Goal: Complete application form: Complete application form

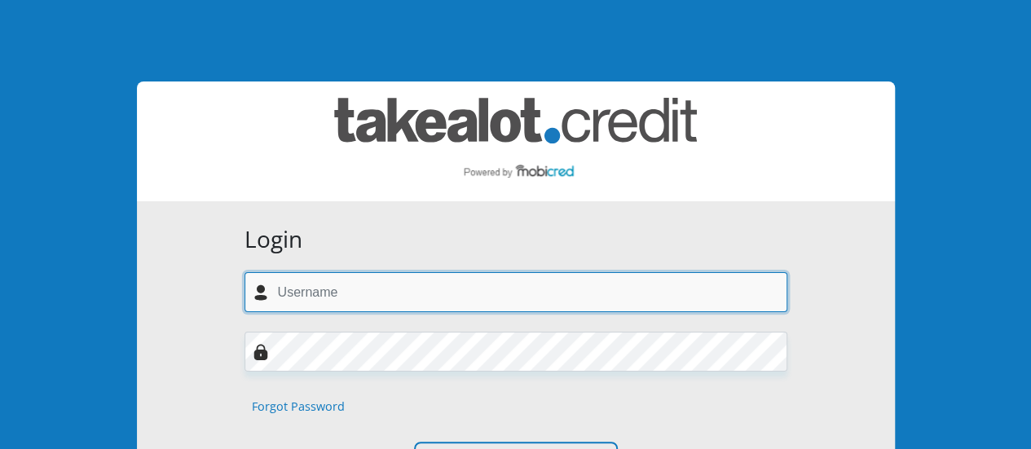
click at [356, 306] on input "text" at bounding box center [516, 292] width 543 height 40
type input "[EMAIL_ADDRESS][DOMAIN_NAME]"
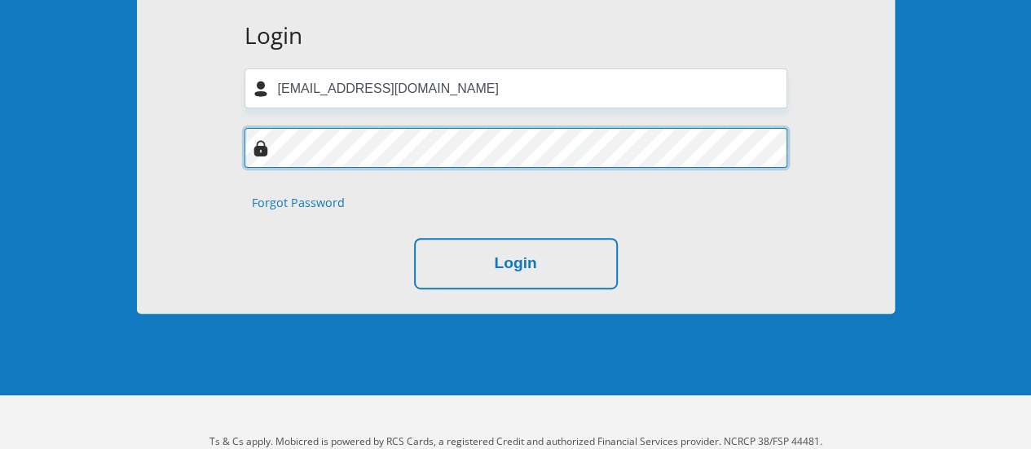
scroll to position [242, 0]
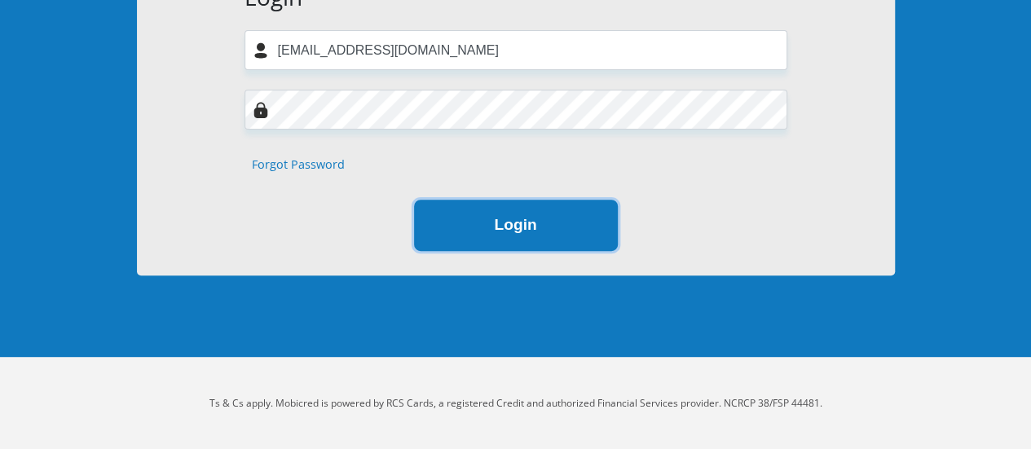
click at [505, 223] on button "Login" at bounding box center [516, 225] width 204 height 51
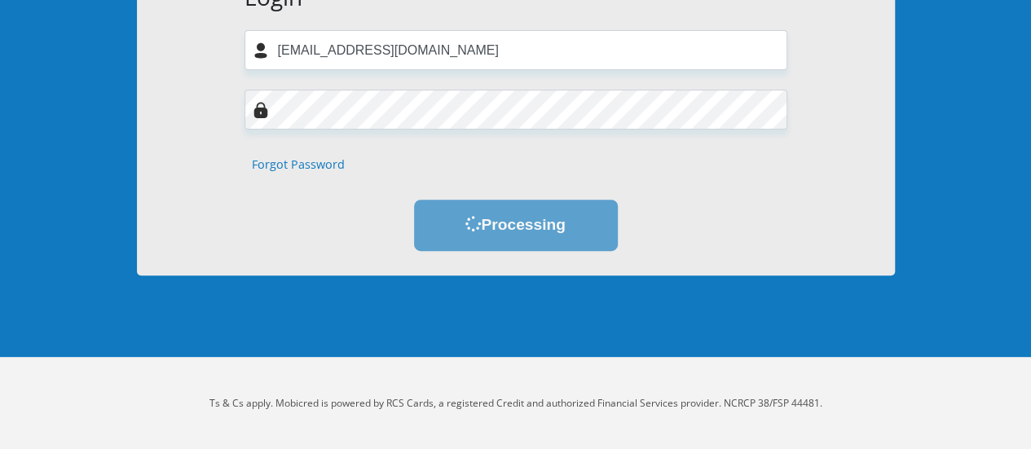
scroll to position [0, 0]
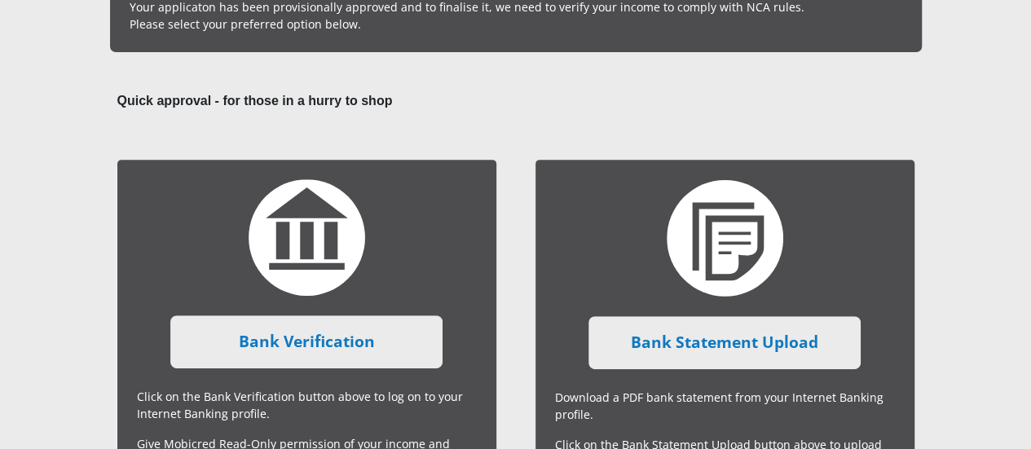
scroll to position [408, 0]
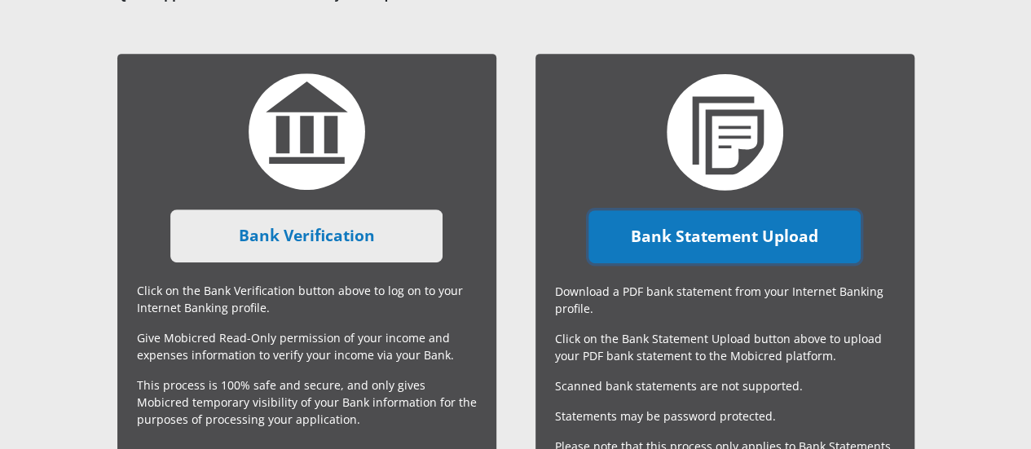
click at [754, 210] on link "Bank Statement Upload" at bounding box center [725, 236] width 272 height 53
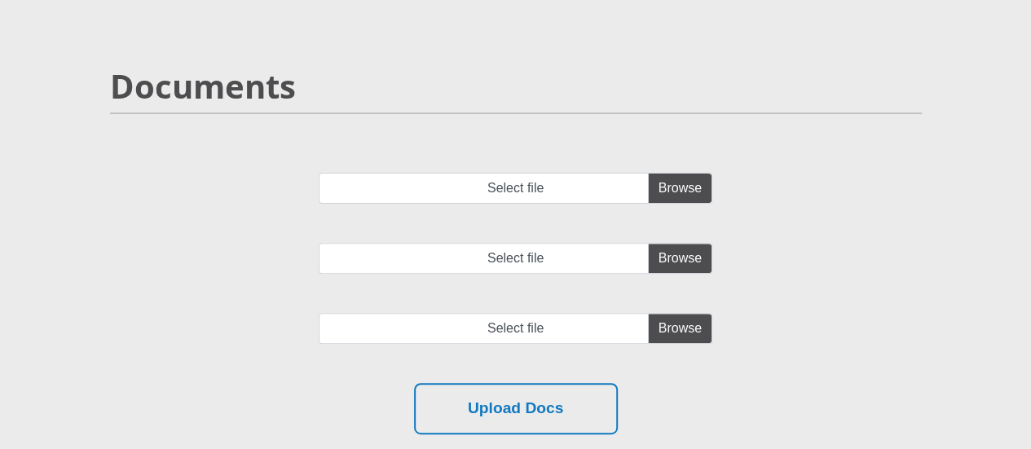
scroll to position [163, 0]
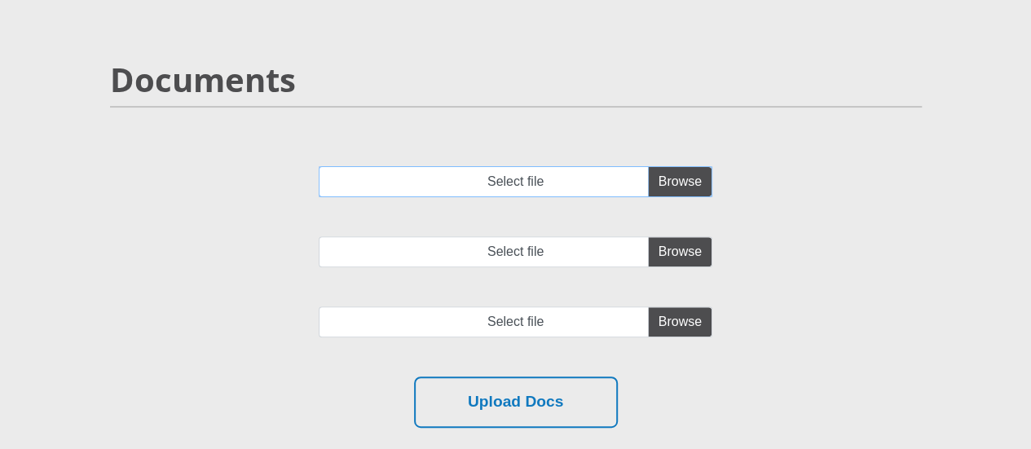
click at [681, 166] on input "Select file" at bounding box center [516, 181] width 394 height 31
type input "C:\fakepath\Bank Statement from 20.09.2025 to 04.10.2025.pdf"
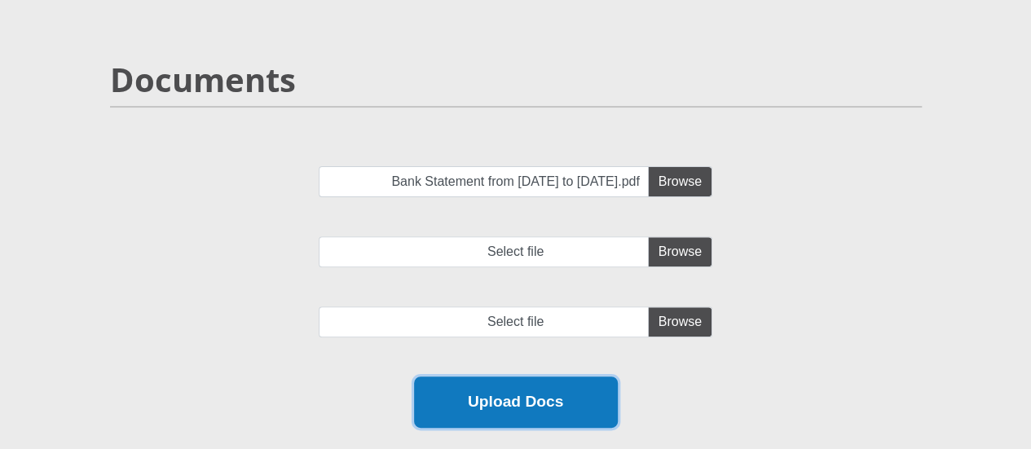
click at [540, 377] on button "Upload Docs" at bounding box center [516, 402] width 204 height 51
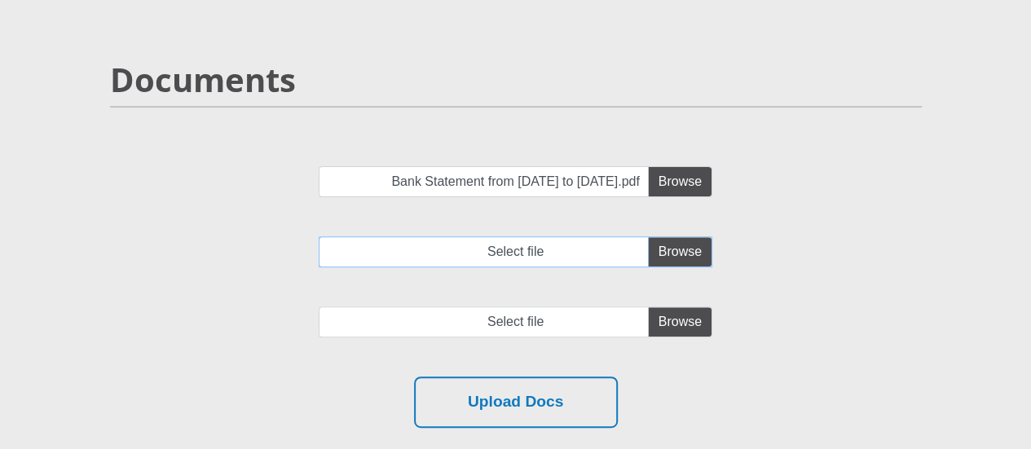
click at [695, 236] on input "Select file" at bounding box center [516, 251] width 394 height 31
type input "C:\fakepath\Bank Statement dd 10.09.2025 J Matysik.pdf"
click at [673, 307] on input "file" at bounding box center [516, 322] width 394 height 31
type input "C:\fakepath\Bank Statement dd 10.08.2025.pdf"
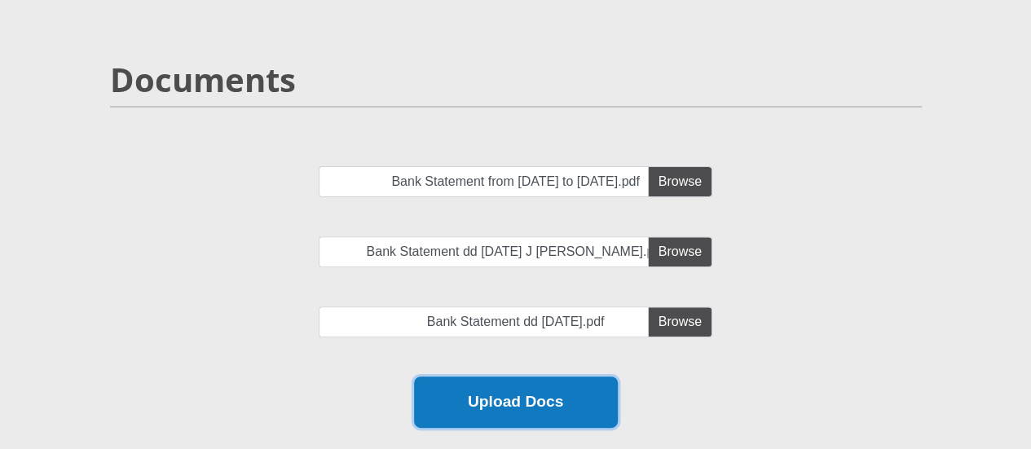
click at [540, 377] on button "Upload Docs" at bounding box center [516, 402] width 204 height 51
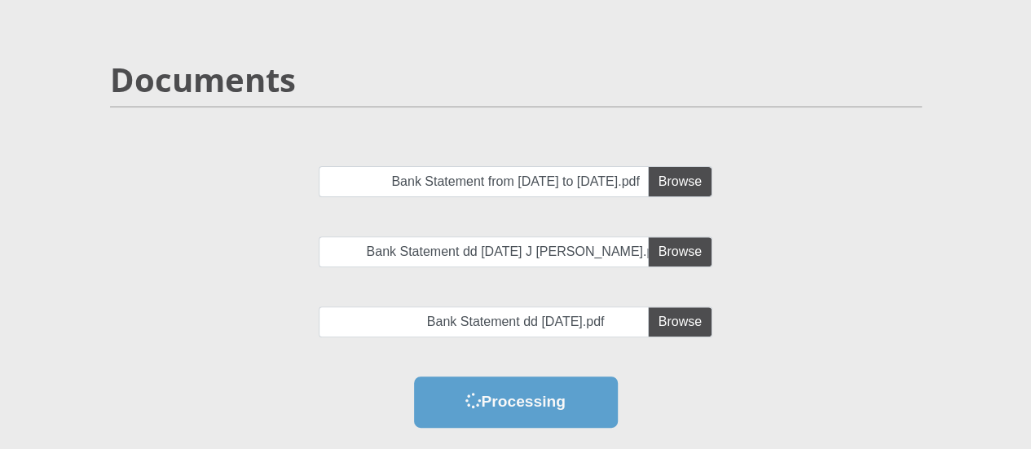
scroll to position [0, 0]
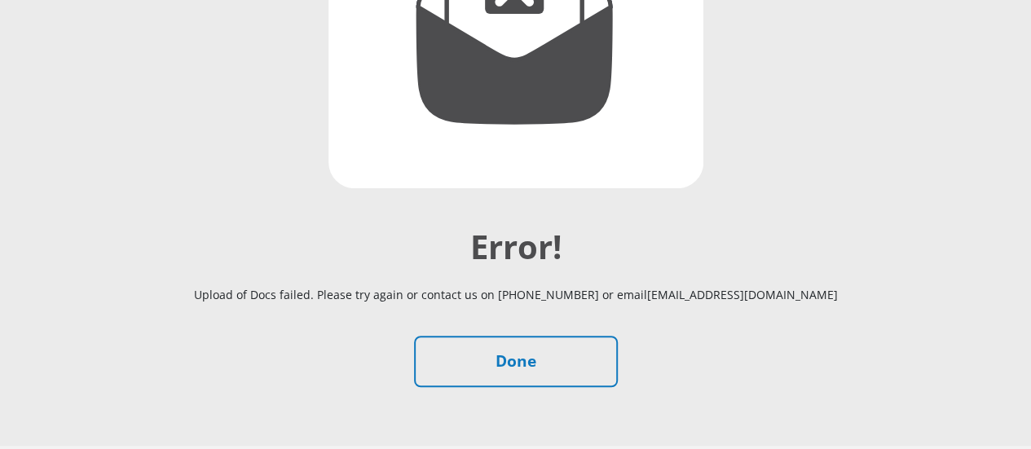
scroll to position [425, 0]
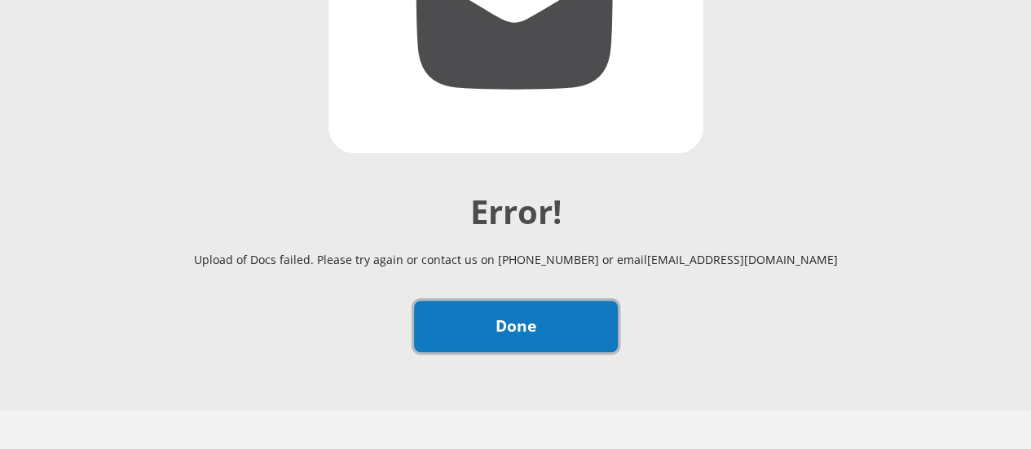
click at [515, 301] on link "Done" at bounding box center [516, 326] width 204 height 51
